Goal: Task Accomplishment & Management: Manage account settings

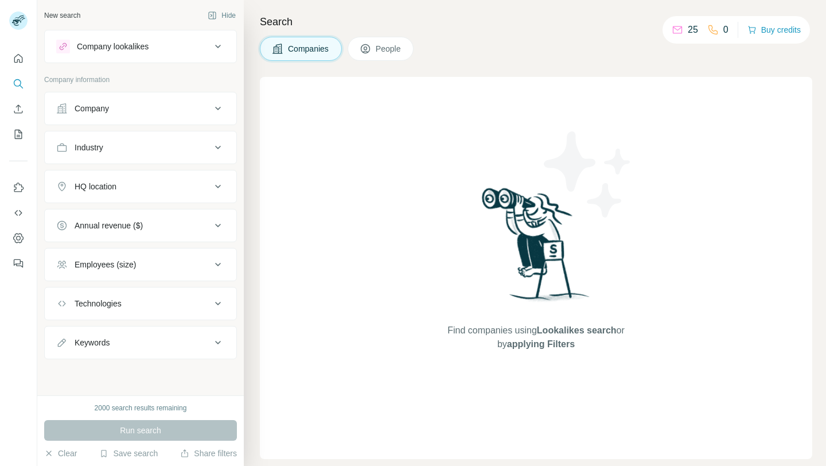
click at [294, 115] on div "Find companies using Lookalikes search or by applying Filters" at bounding box center [536, 268] width 553 height 382
click at [157, 41] on div "Company lookalikes" at bounding box center [133, 47] width 155 height 14
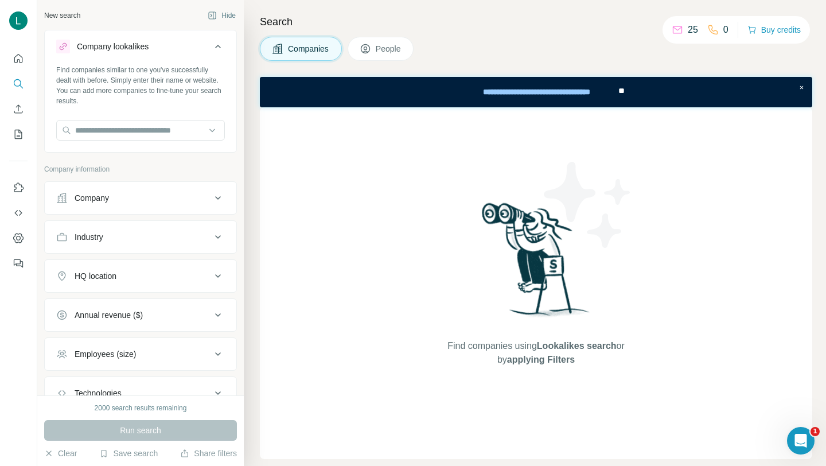
click at [155, 196] on div "Company" at bounding box center [133, 197] width 155 height 11
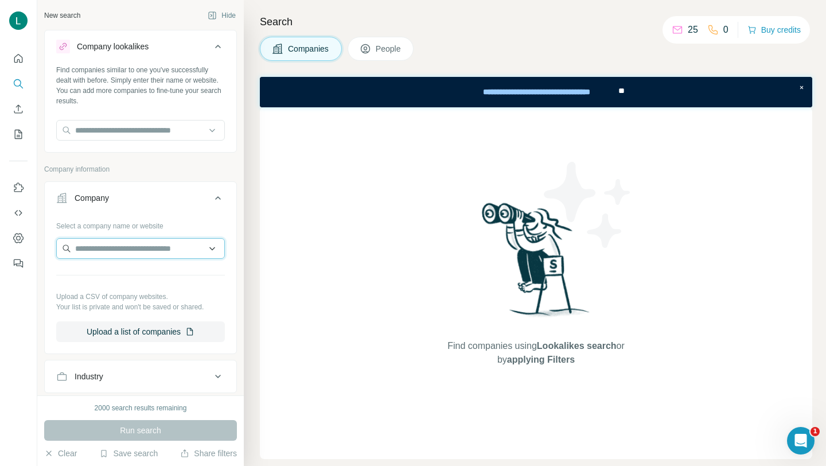
click at [141, 248] on input "text" at bounding box center [140, 248] width 169 height 21
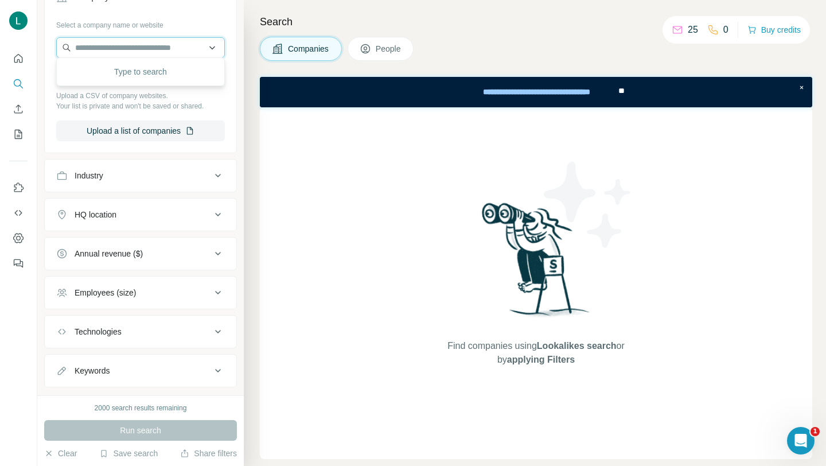
scroll to position [225, 0]
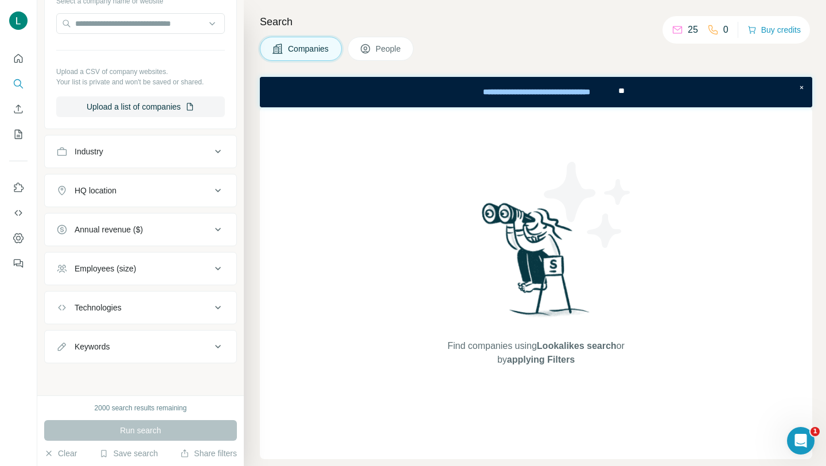
click at [136, 266] on div "Employees (size)" at bounding box center [105, 268] width 61 height 11
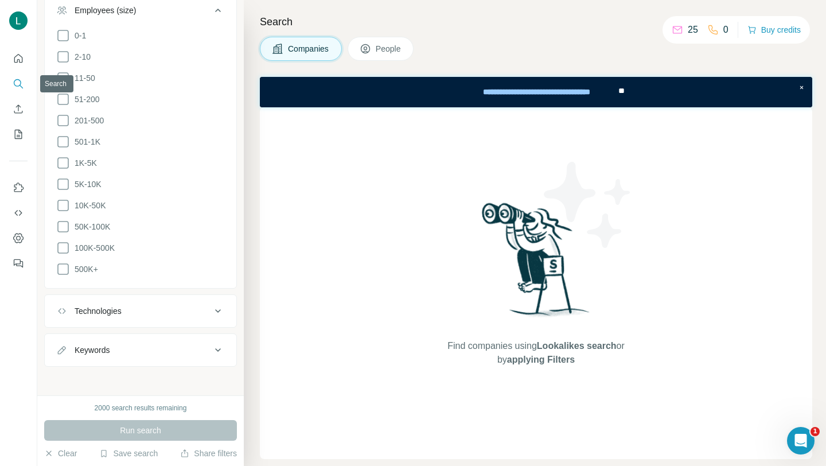
click at [18, 83] on icon "Search" at bounding box center [18, 83] width 11 height 11
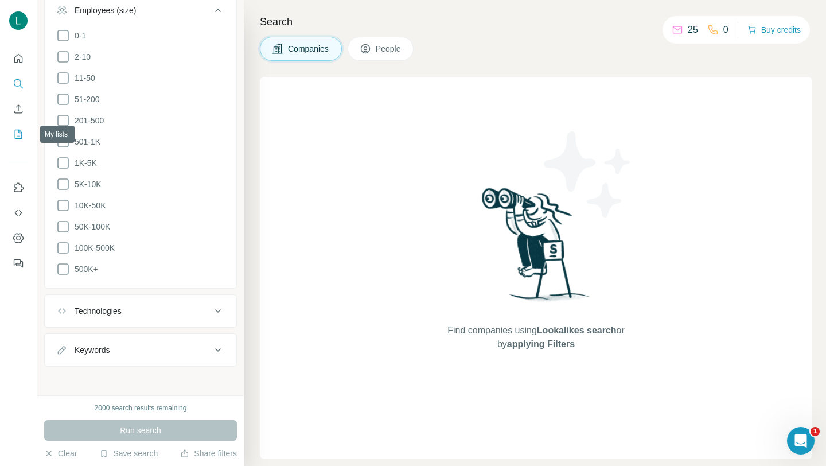
click at [17, 135] on icon "My lists" at bounding box center [18, 134] width 11 height 11
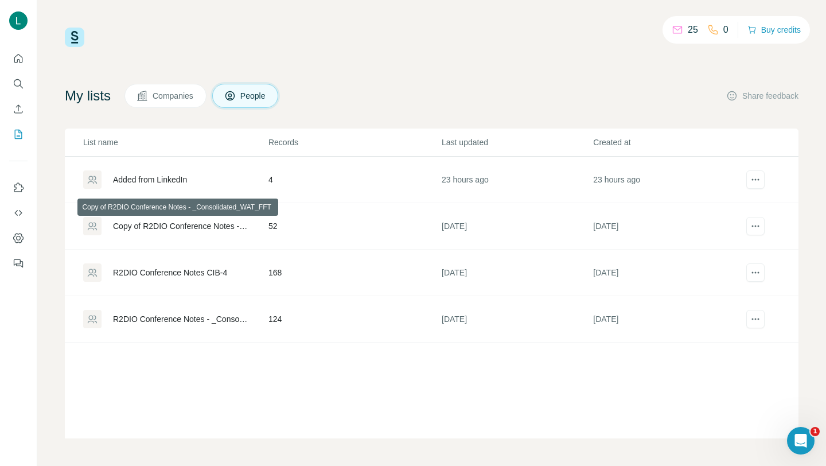
click at [172, 225] on div "Copy of R2DIO Conference Notes - _Consolidated_WAT_FFT" at bounding box center [181, 225] width 136 height 11
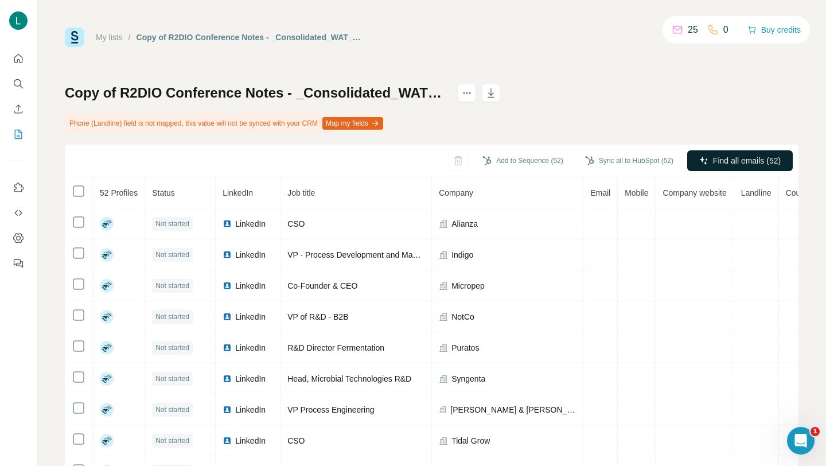
click at [733, 155] on span "Find all emails (52)" at bounding box center [747, 160] width 68 height 11
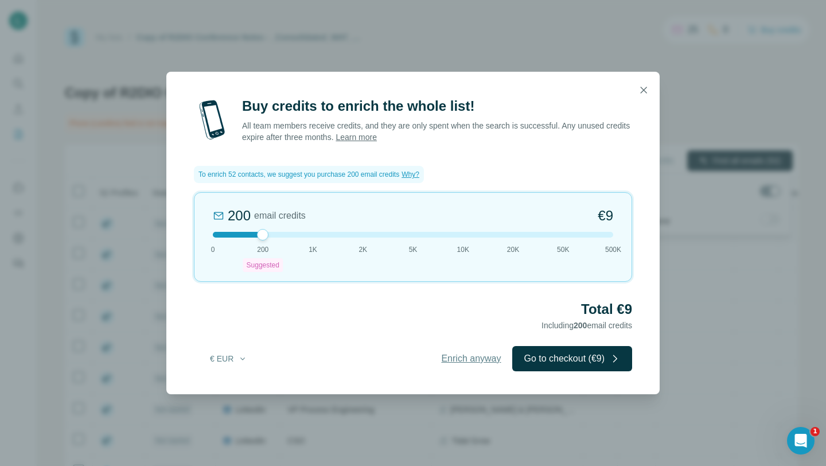
click at [453, 361] on span "Enrich anyway" at bounding box center [471, 359] width 60 height 14
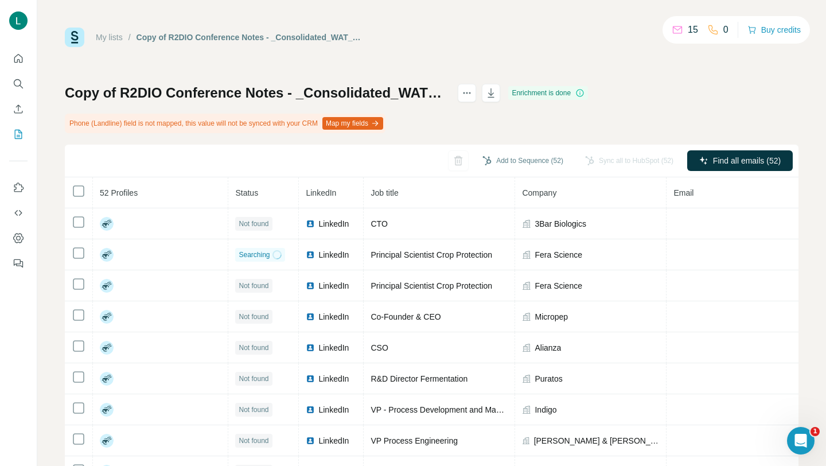
click at [116, 38] on link "My lists" at bounding box center [109, 37] width 27 height 9
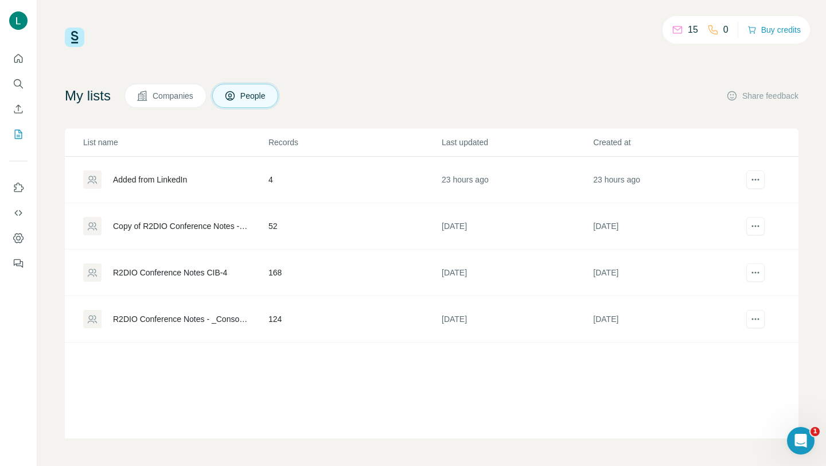
click at [144, 182] on div "Added from LinkedIn" at bounding box center [150, 179] width 74 height 11
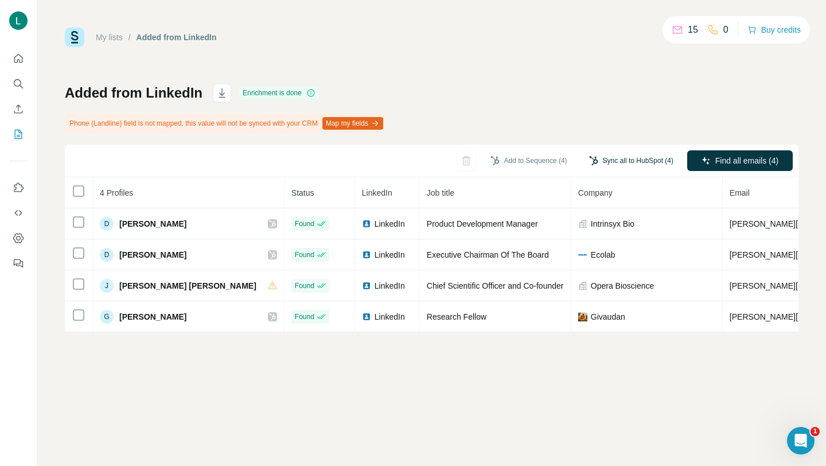
click at [632, 158] on button "Sync all to HubSpot (4)" at bounding box center [631, 160] width 100 height 17
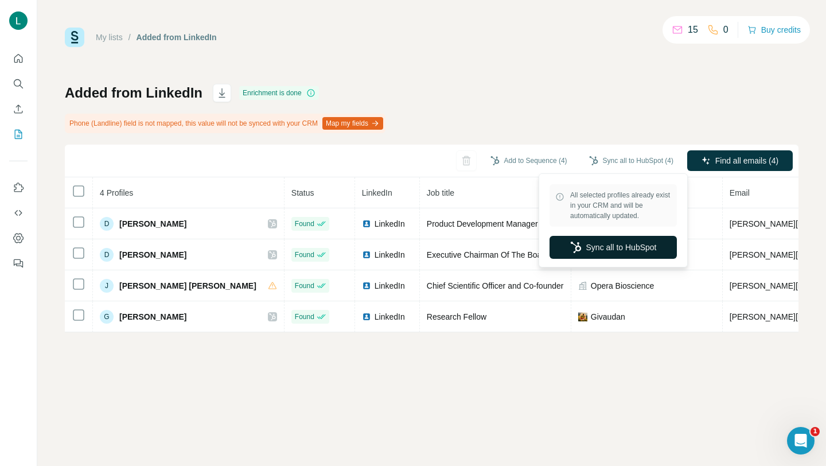
click at [625, 247] on button "Sync all to HubSpot" at bounding box center [613, 247] width 127 height 23
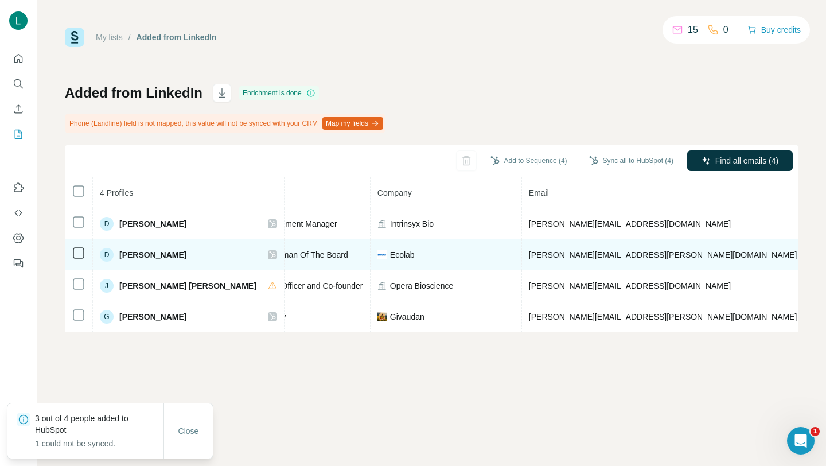
scroll to position [0, 219]
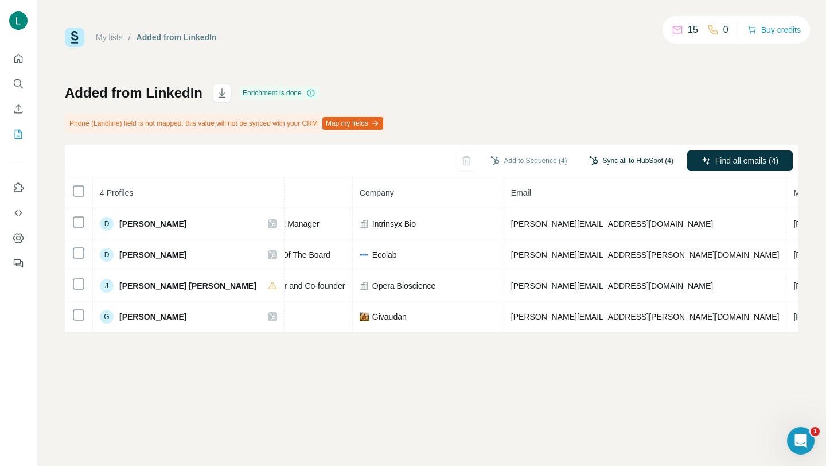
click at [648, 156] on button "Sync all to HubSpot (4)" at bounding box center [631, 160] width 100 height 17
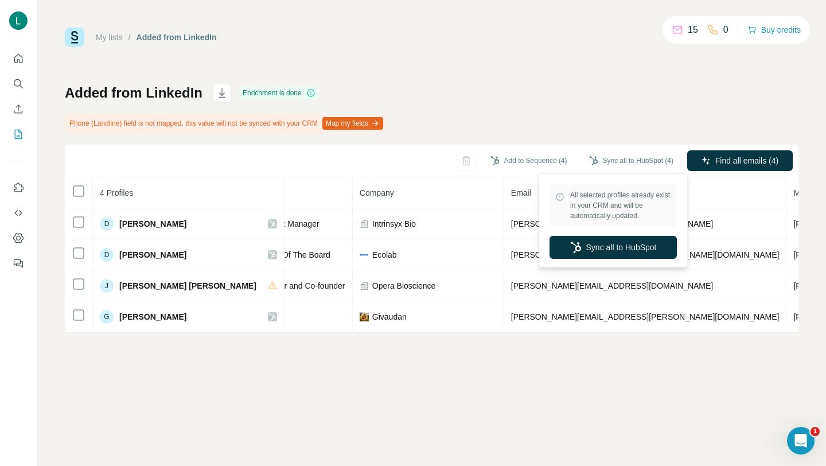
click at [544, 94] on div "Added from LinkedIn Enrichment is done Phone (Landline) field is not mapped, th…" at bounding box center [432, 208] width 734 height 248
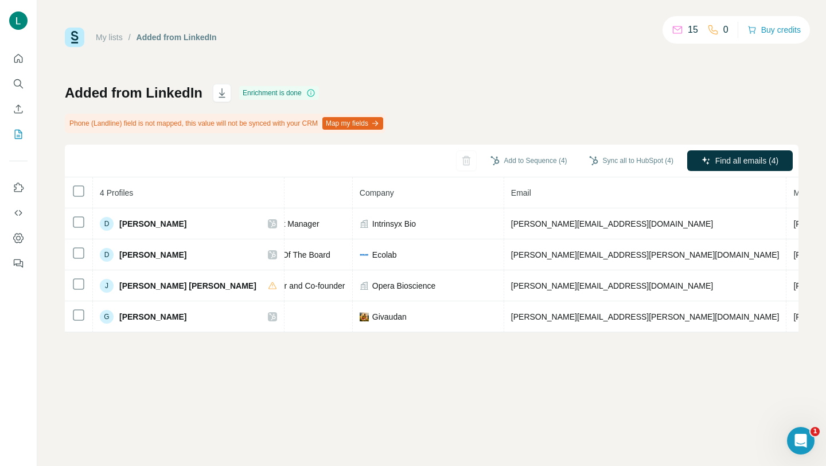
click at [106, 35] on link "My lists" at bounding box center [109, 37] width 27 height 9
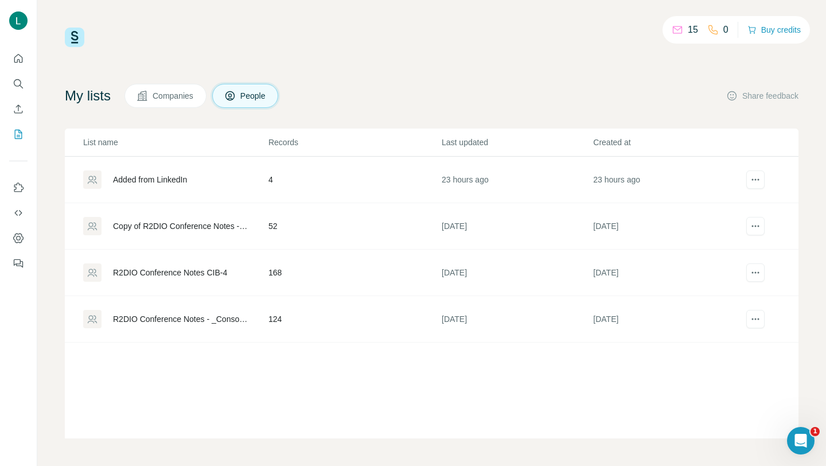
click at [131, 271] on div "R2DIO Conference Notes CIB-4" at bounding box center [170, 272] width 114 height 11
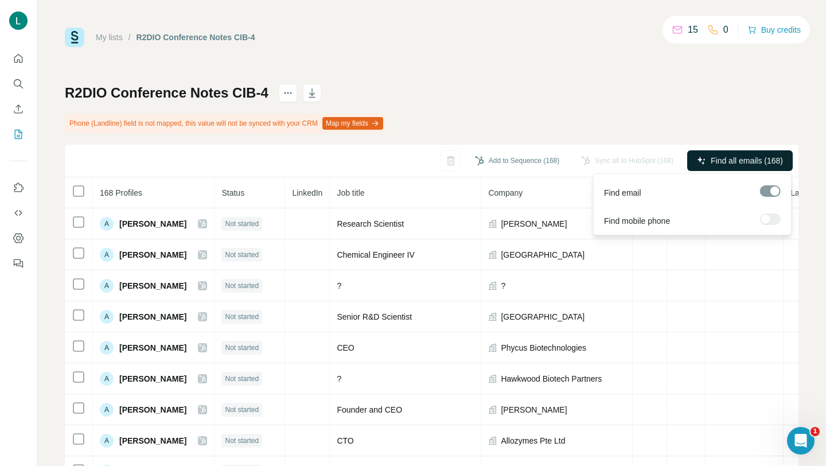
click at [771, 217] on div at bounding box center [770, 218] width 21 height 11
click at [767, 221] on div at bounding box center [770, 218] width 21 height 11
click at [720, 155] on span "Find all emails (168)" at bounding box center [747, 160] width 72 height 11
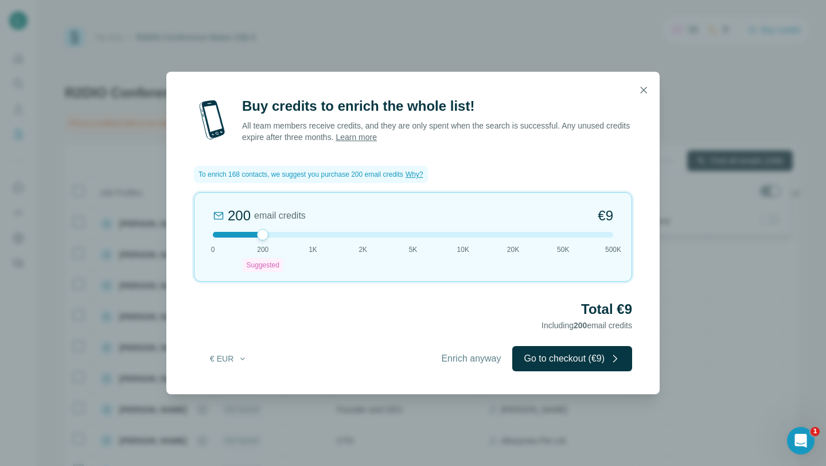
click at [456, 355] on span "Enrich anyway" at bounding box center [471, 359] width 60 height 14
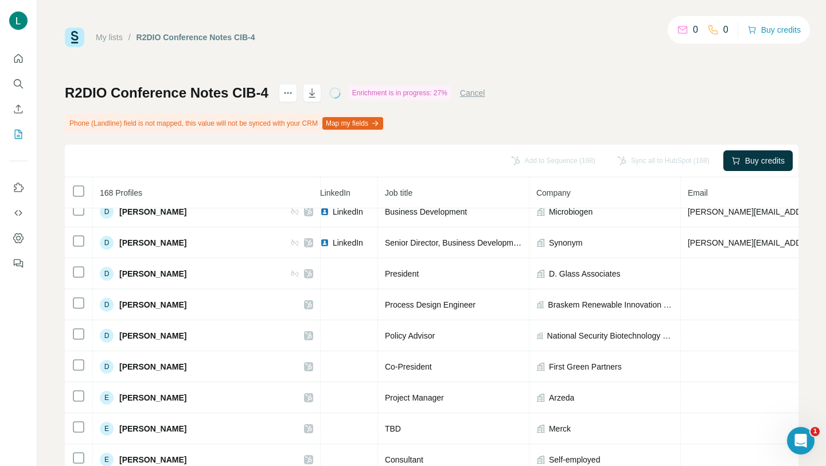
scroll to position [1499, 0]
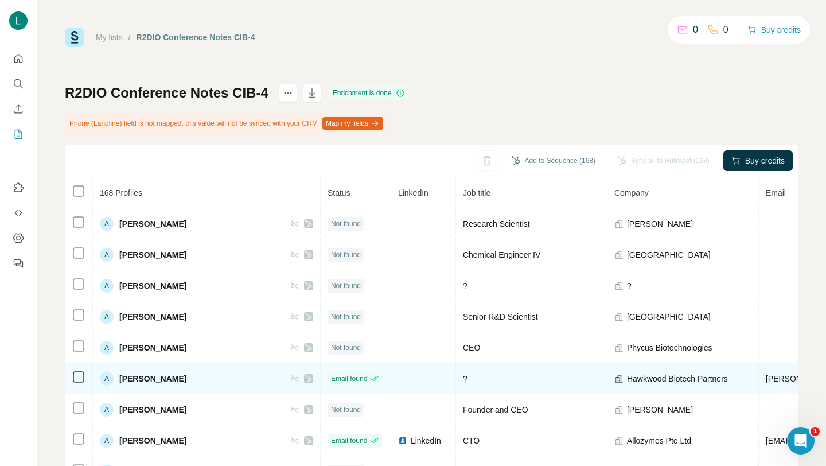
scroll to position [98, 0]
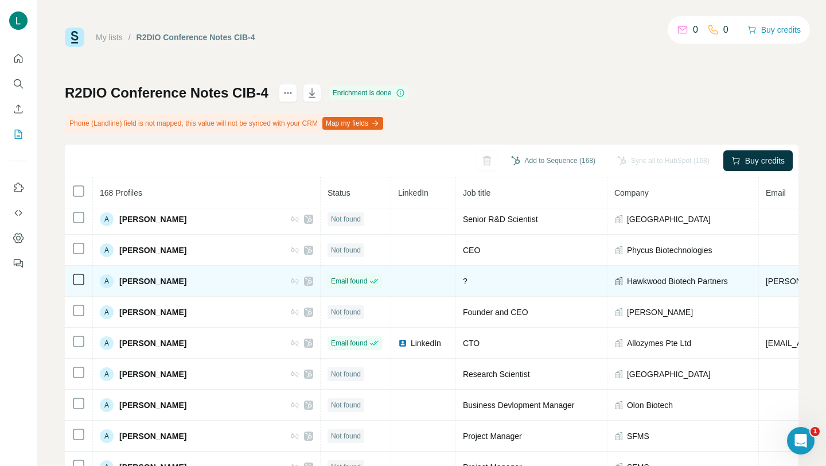
drag, startPoint x: 120, startPoint y: 282, endPoint x: 180, endPoint y: 282, distance: 59.7
click at [180, 282] on span "[PERSON_NAME]" at bounding box center [152, 280] width 67 height 11
copy span "[PERSON_NAME]"
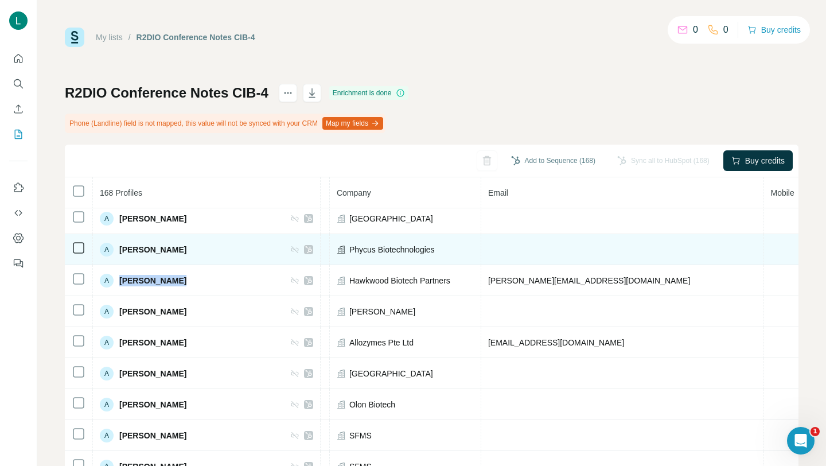
scroll to position [98, 0]
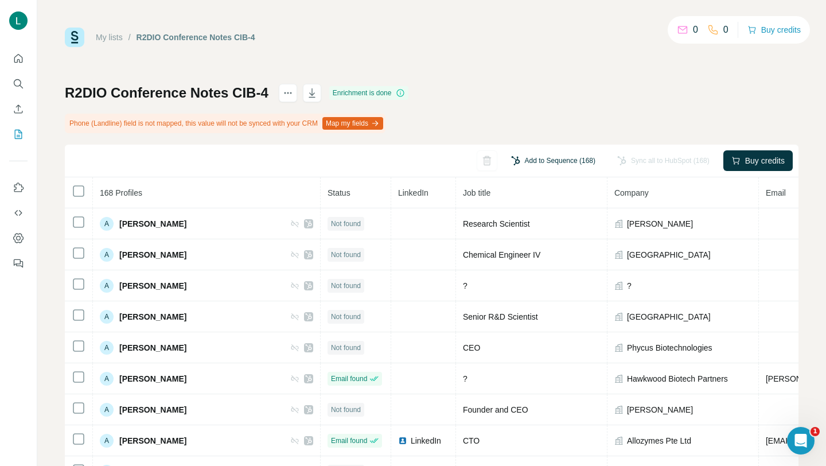
click at [541, 161] on button "Add to Sequence (168)" at bounding box center [553, 160] width 100 height 17
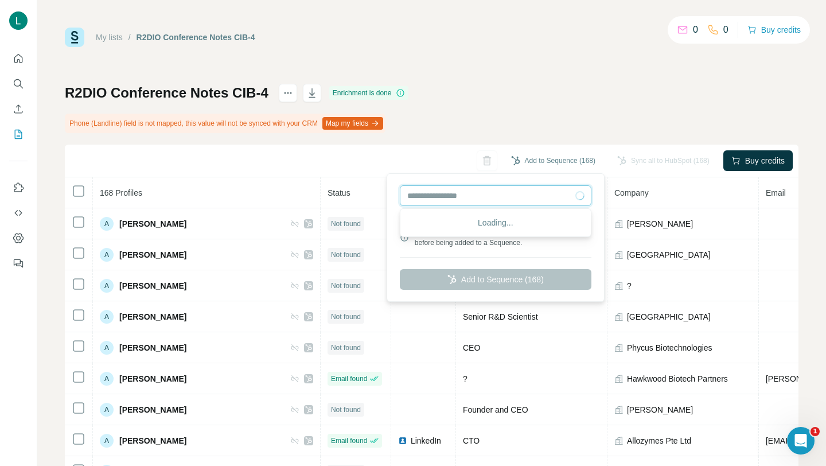
click at [515, 186] on input "text" at bounding box center [496, 195] width 192 height 21
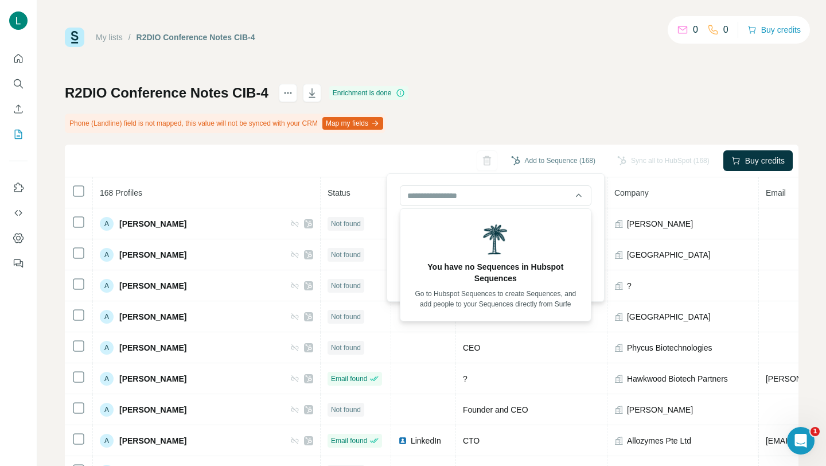
click at [493, 136] on div "R2DIO Conference Notes CIB-4 Enrichment is done Phone (Landline) field is not m…" at bounding box center [432, 282] width 734 height 396
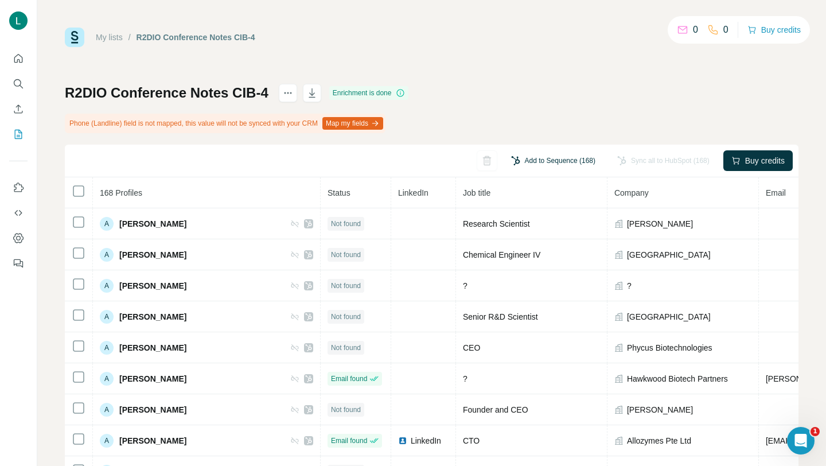
click at [507, 165] on button "Add to Sequence (168)" at bounding box center [553, 160] width 100 height 17
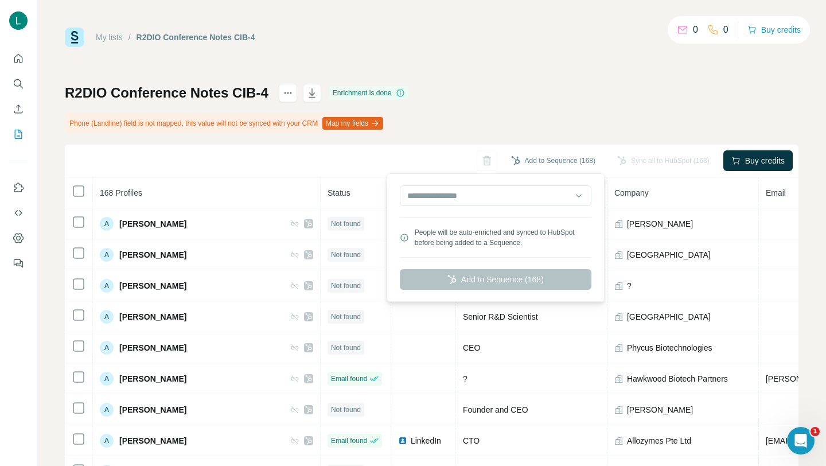
click at [463, 143] on div "R2DIO Conference Notes CIB-4 Enrichment is done Phone (Landline) field is not m…" at bounding box center [432, 282] width 734 height 396
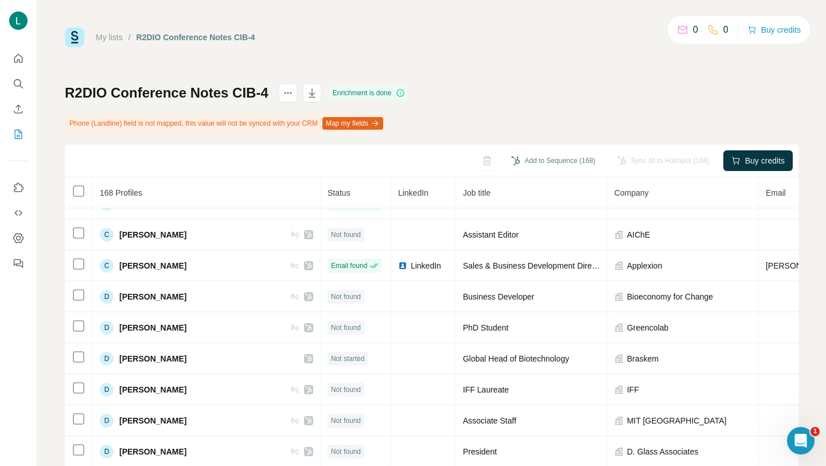
click at [115, 36] on link "My lists" at bounding box center [109, 37] width 27 height 9
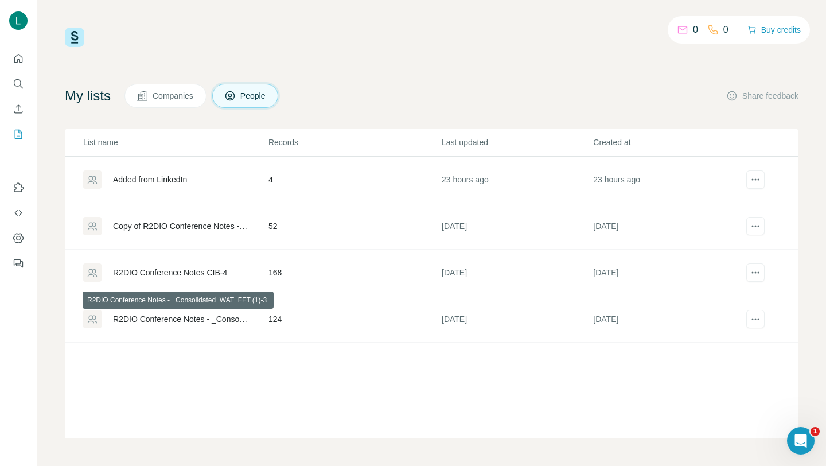
click at [169, 321] on div "R2DIO Conference Notes - _Consolidated_WAT_FFT (1)-3" at bounding box center [181, 318] width 136 height 11
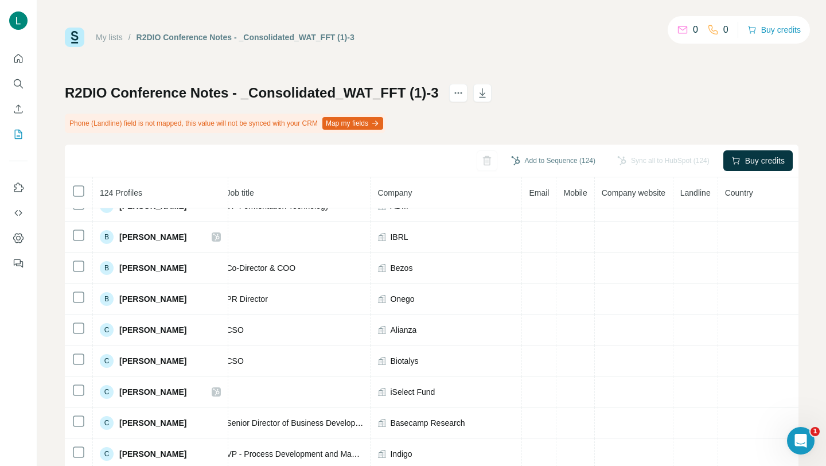
scroll to position [0, 145]
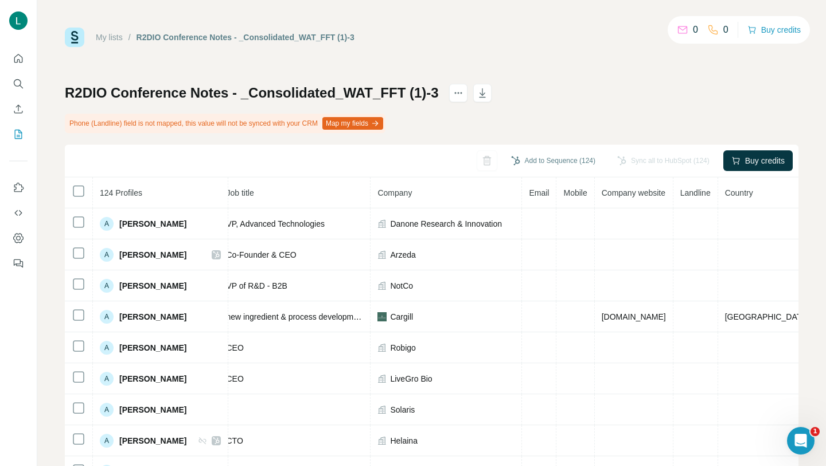
click at [105, 37] on link "My lists" at bounding box center [109, 37] width 27 height 9
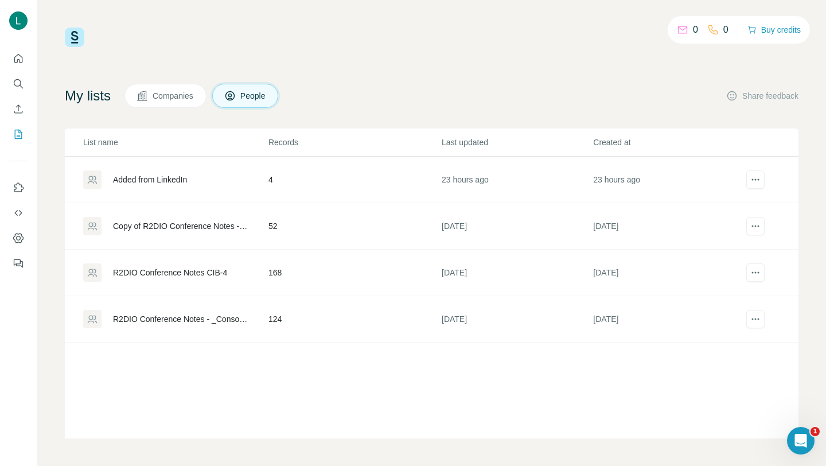
click at [155, 227] on div "Copy of R2DIO Conference Notes - _Consolidated_WAT_FFT" at bounding box center [181, 225] width 136 height 11
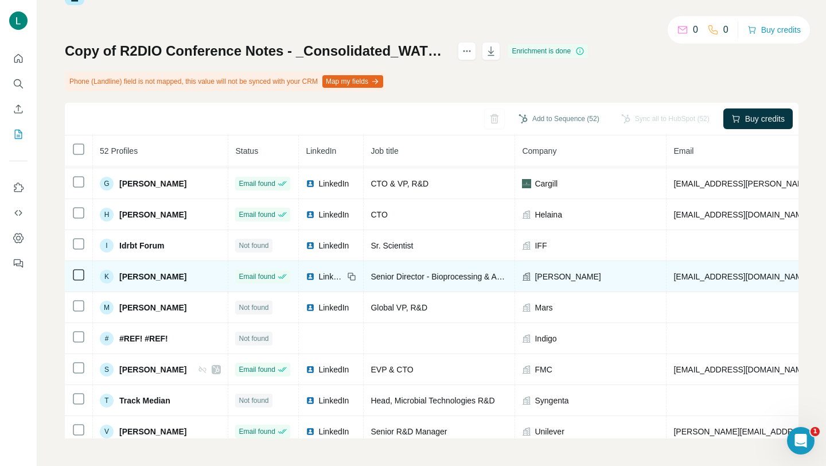
scroll to position [1339, 0]
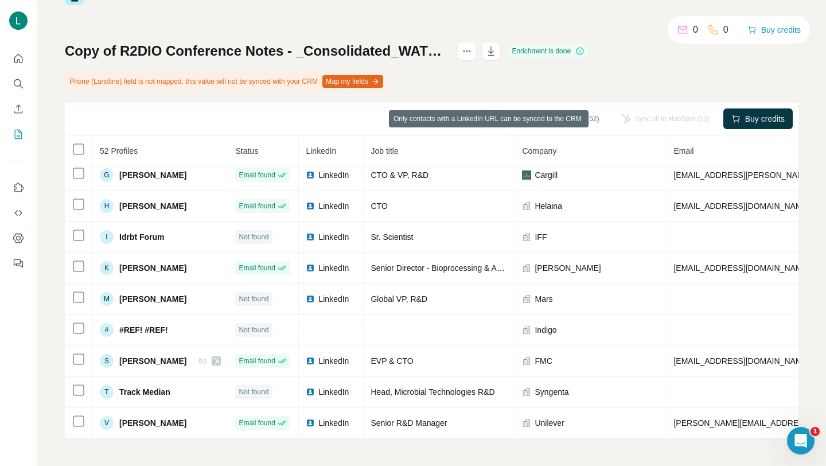
click at [640, 121] on div "Sync all to HubSpot (52)" at bounding box center [665, 118] width 104 height 21
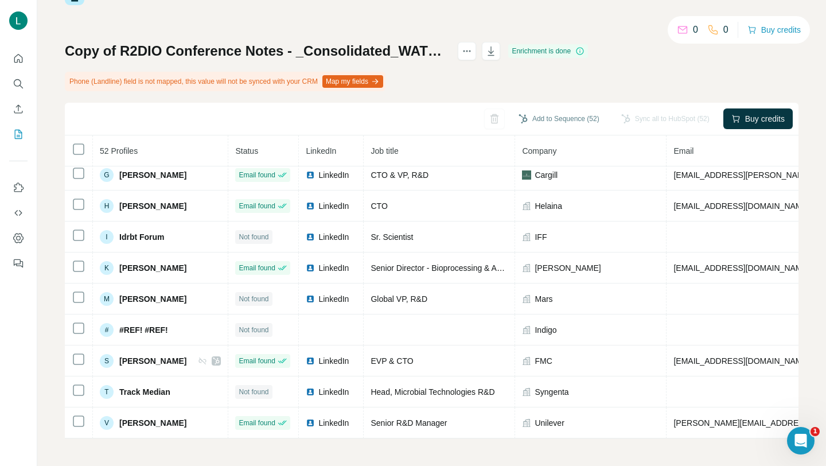
scroll to position [0, 0]
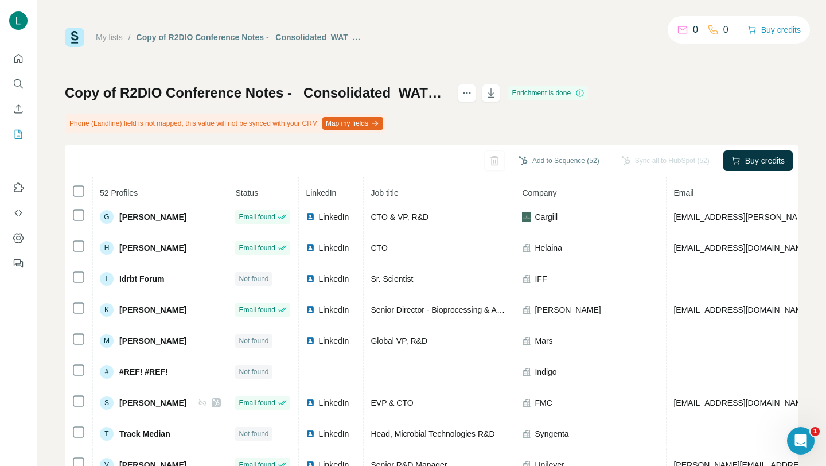
click at [102, 34] on link "My lists" at bounding box center [109, 37] width 27 height 9
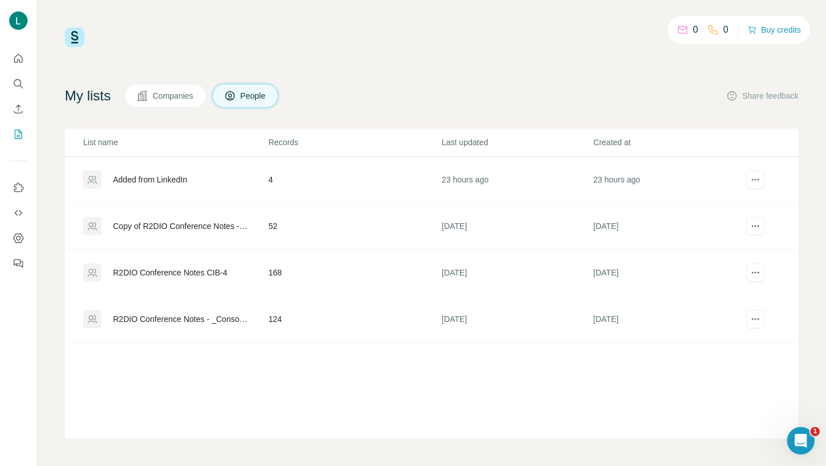
click at [140, 275] on div "R2DIO Conference Notes CIB-4" at bounding box center [170, 272] width 114 height 11
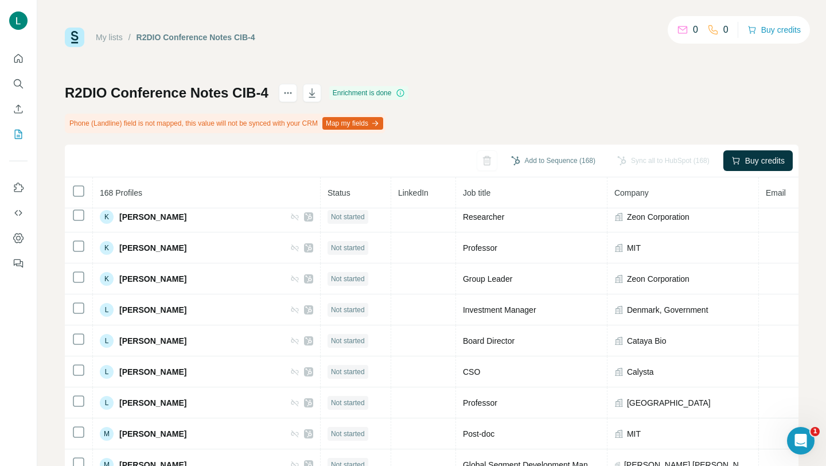
click at [112, 34] on link "My lists" at bounding box center [109, 37] width 27 height 9
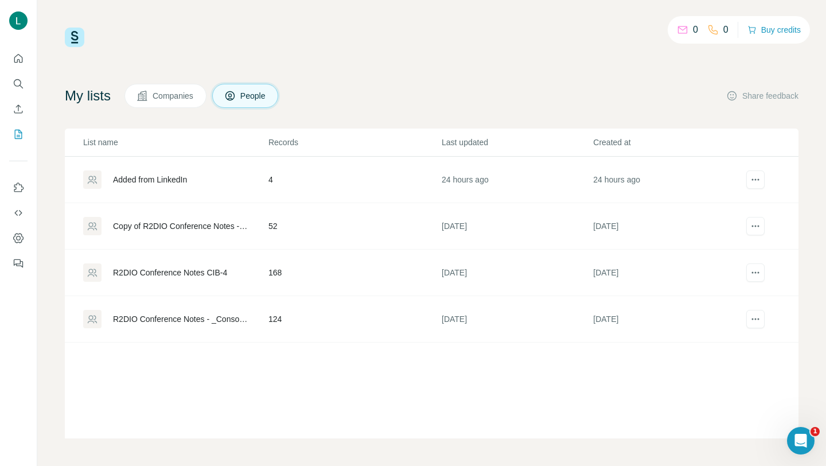
click at [168, 177] on div "Added from LinkedIn" at bounding box center [150, 179] width 74 height 11
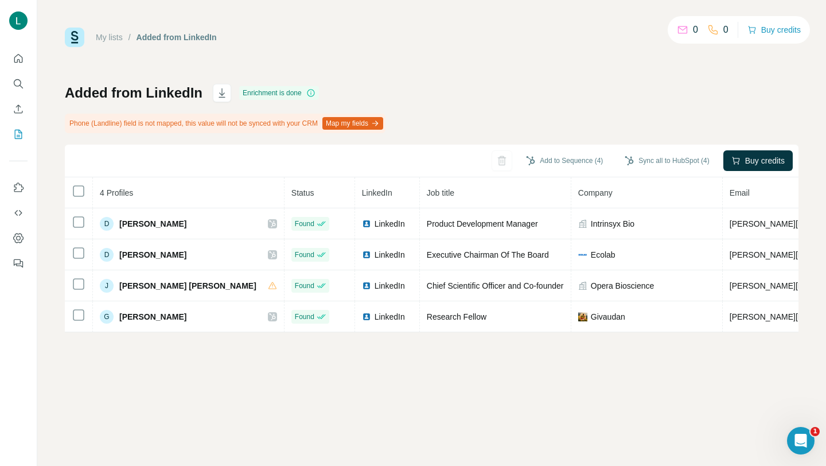
click at [110, 37] on link "My lists" at bounding box center [109, 37] width 27 height 9
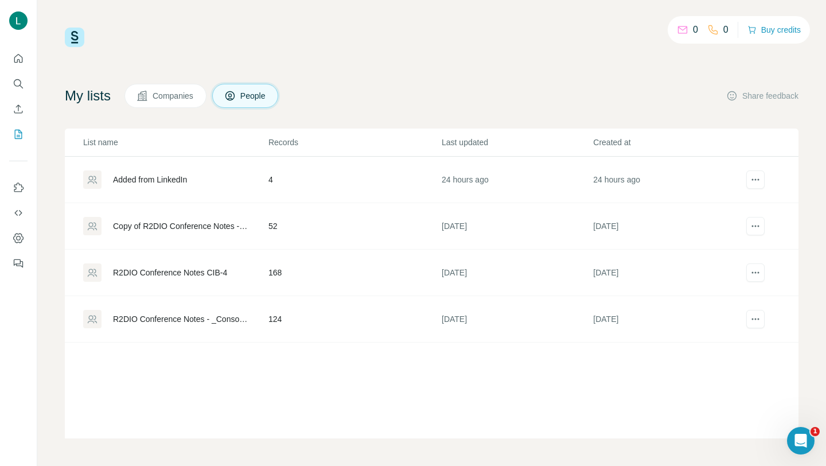
click at [155, 180] on div "Added from LinkedIn" at bounding box center [150, 179] width 74 height 11
